Goal: Task Accomplishment & Management: Manage account settings

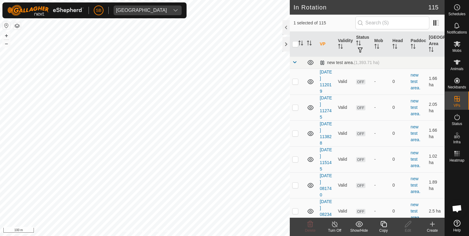
click at [387, 220] on div "Copy" at bounding box center [383, 227] width 24 height 18
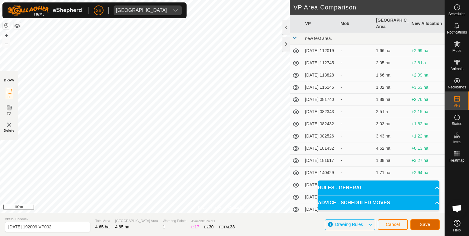
click at [424, 223] on span "Save" at bounding box center [425, 224] width 10 height 5
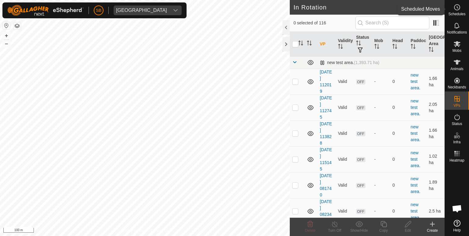
click at [456, 5] on icon at bounding box center [456, 7] width 7 height 7
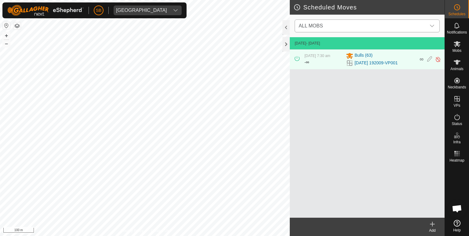
click at [434, 27] on div "dropdown trigger" at bounding box center [432, 26] width 12 height 12
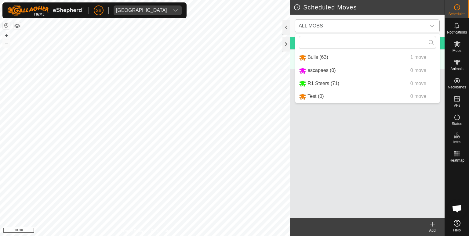
click at [321, 58] on li "Bulls (63) 1 move" at bounding box center [367, 57] width 144 height 13
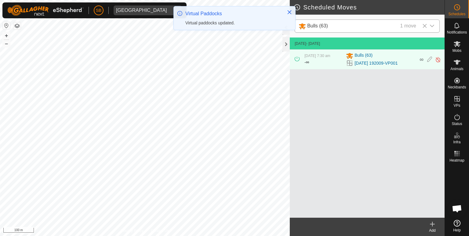
click at [424, 28] on icon at bounding box center [424, 26] width 5 height 5
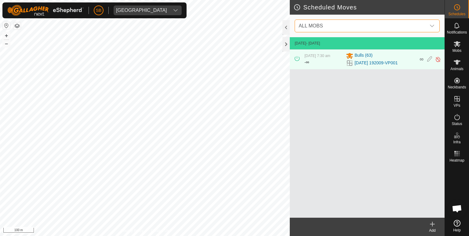
click at [430, 222] on icon at bounding box center [432, 224] width 7 height 7
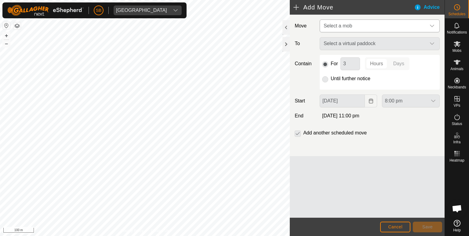
click at [431, 26] on icon "dropdown trigger" at bounding box center [432, 26] width 4 height 2
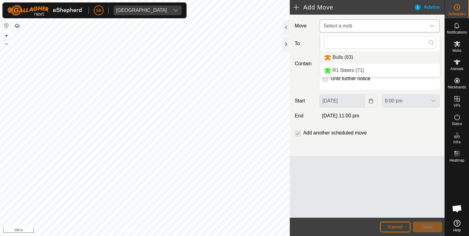
click at [339, 58] on li "Bulls (63)" at bounding box center [379, 57] width 119 height 13
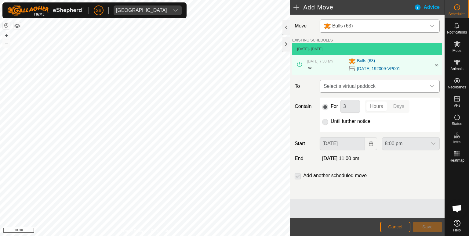
click at [432, 87] on icon "dropdown trigger" at bounding box center [432, 86] width 5 height 5
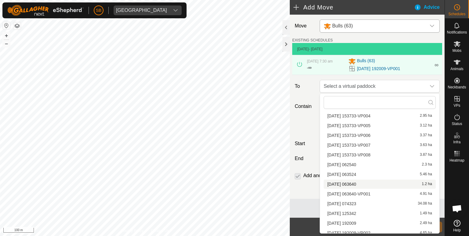
scroll to position [1015, 0]
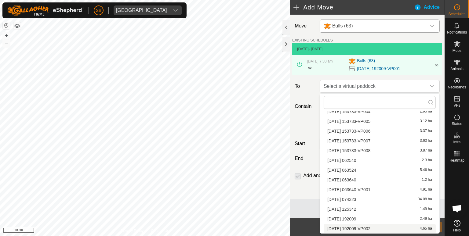
click at [374, 229] on li "[DATE] 192009-VP002 4.65 ha" at bounding box center [380, 228] width 112 height 9
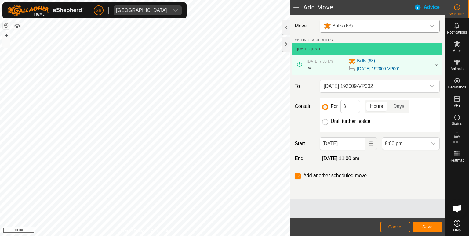
click at [324, 121] on input "Until further notice" at bounding box center [325, 122] width 6 height 6
radio input "true"
checkbox input "false"
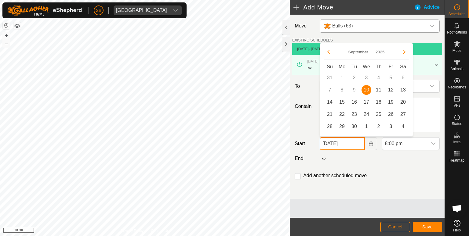
click at [362, 143] on input "[DATE]" at bounding box center [342, 143] width 45 height 13
click at [378, 89] on span "11" at bounding box center [379, 90] width 10 height 10
type input "[DATE]"
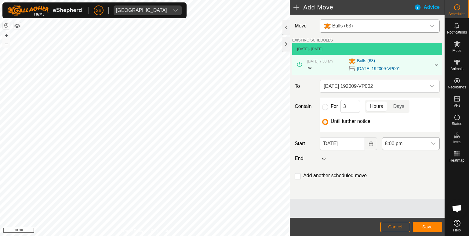
click at [436, 143] on div "dropdown trigger" at bounding box center [433, 144] width 12 height 12
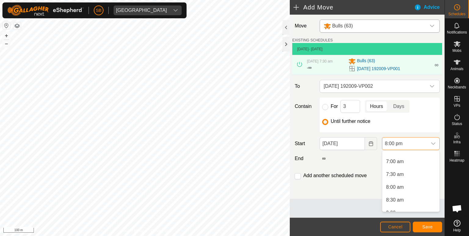
scroll to position [177, 0]
click at [400, 161] on li "7:00 am" at bounding box center [410, 160] width 57 height 12
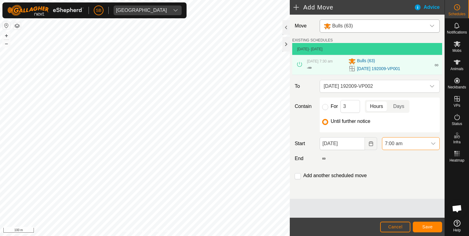
scroll to position [464, 0]
click at [429, 227] on span "Save" at bounding box center [427, 227] width 10 height 5
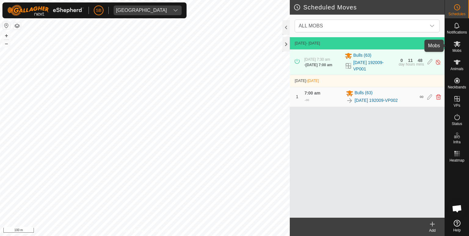
click at [459, 44] on icon at bounding box center [456, 43] width 7 height 7
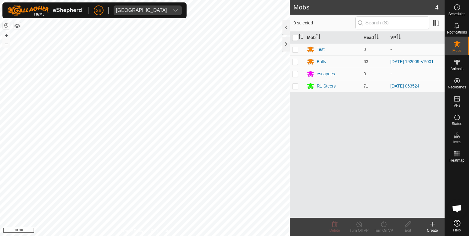
click at [117, 4] on div "SB Tangihanga station Schedules Notifications Mobs Animals Neckbands VPs Status…" at bounding box center [234, 118] width 469 height 236
click at [109, 236] on html "SB Tangihanga station Schedules Notifications Mobs Animals Neckbands VPs Status…" at bounding box center [234, 118] width 469 height 236
click at [105, 236] on html "SB Tangihanga station Schedules Notifications Mobs Animals Neckbands VPs Status…" at bounding box center [234, 118] width 469 height 236
click at [163, 236] on html "SB Tangihanga station Schedules Notifications Mobs Animals Neckbands VPs Status…" at bounding box center [234, 118] width 469 height 236
click at [159, 236] on html "SB Tangihanga station Schedules Notifications Mobs Animals Neckbands VPs Status…" at bounding box center [234, 118] width 469 height 236
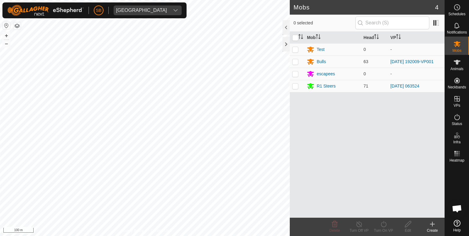
click at [167, 236] on html "SB Tangihanga station Schedules Notifications Mobs Animals Neckbands VPs Status…" at bounding box center [234, 118] width 469 height 236
click at [175, 236] on html "SB Tangihanga station Schedules Notifications Mobs Animals Neckbands VPs Status…" at bounding box center [234, 118] width 469 height 236
click at [177, 236] on html "SB Tangihanga station Schedules Notifications Mobs Animals Neckbands VPs Status…" at bounding box center [234, 118] width 469 height 236
click at [183, 236] on html "SB Tangihanga station Schedules Notifications Mobs Animals Neckbands VPs Status…" at bounding box center [234, 118] width 469 height 236
click at [186, 236] on html "SB Tangihanga station Schedules Notifications Mobs Animals Neckbands VPs Status…" at bounding box center [234, 118] width 469 height 236
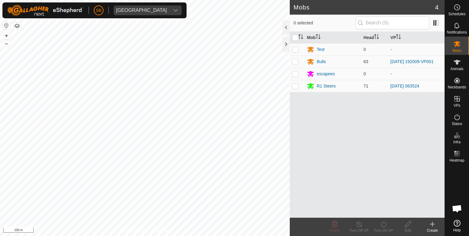
click at [203, 236] on html "SB Tangihanga station Schedules Notifications Mobs Animals Neckbands VPs Status…" at bounding box center [234, 118] width 469 height 236
